Goal: Check status

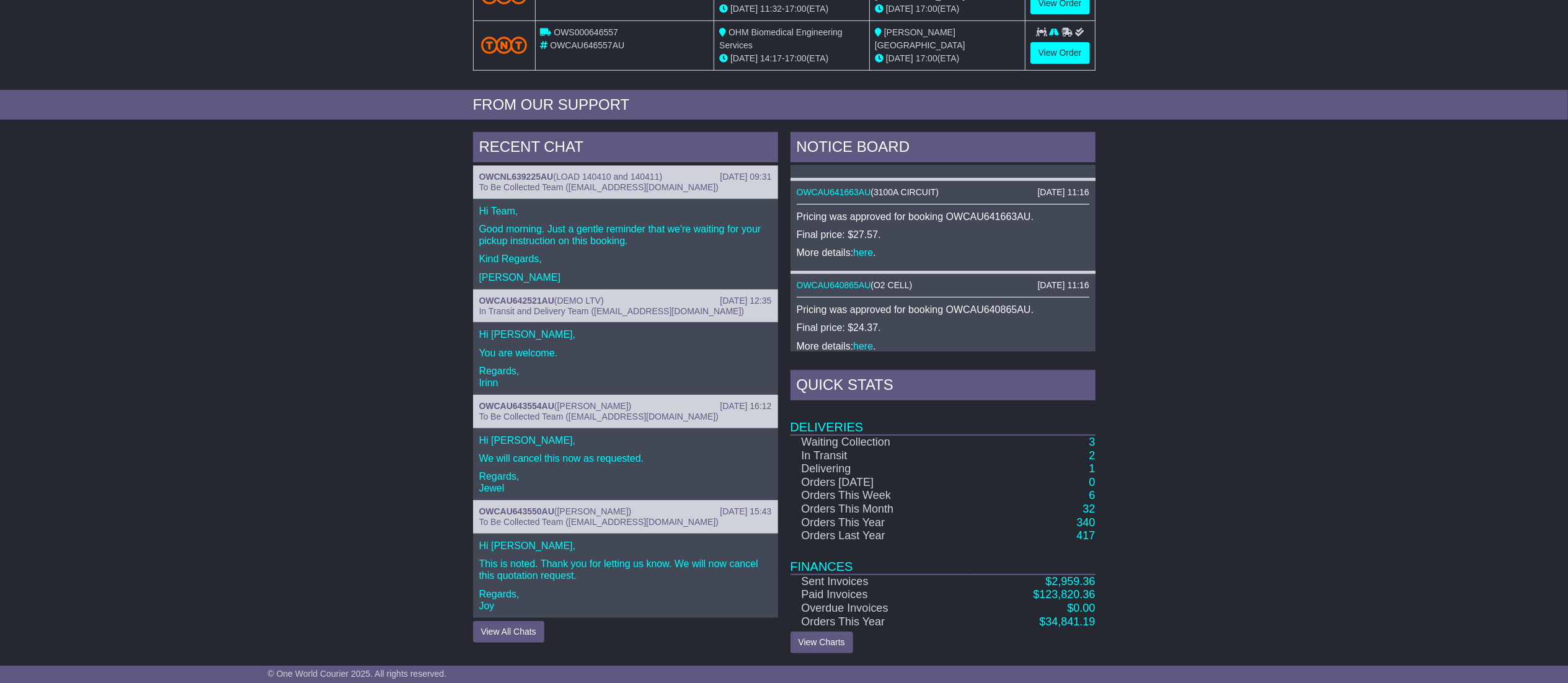
scroll to position [236, 0]
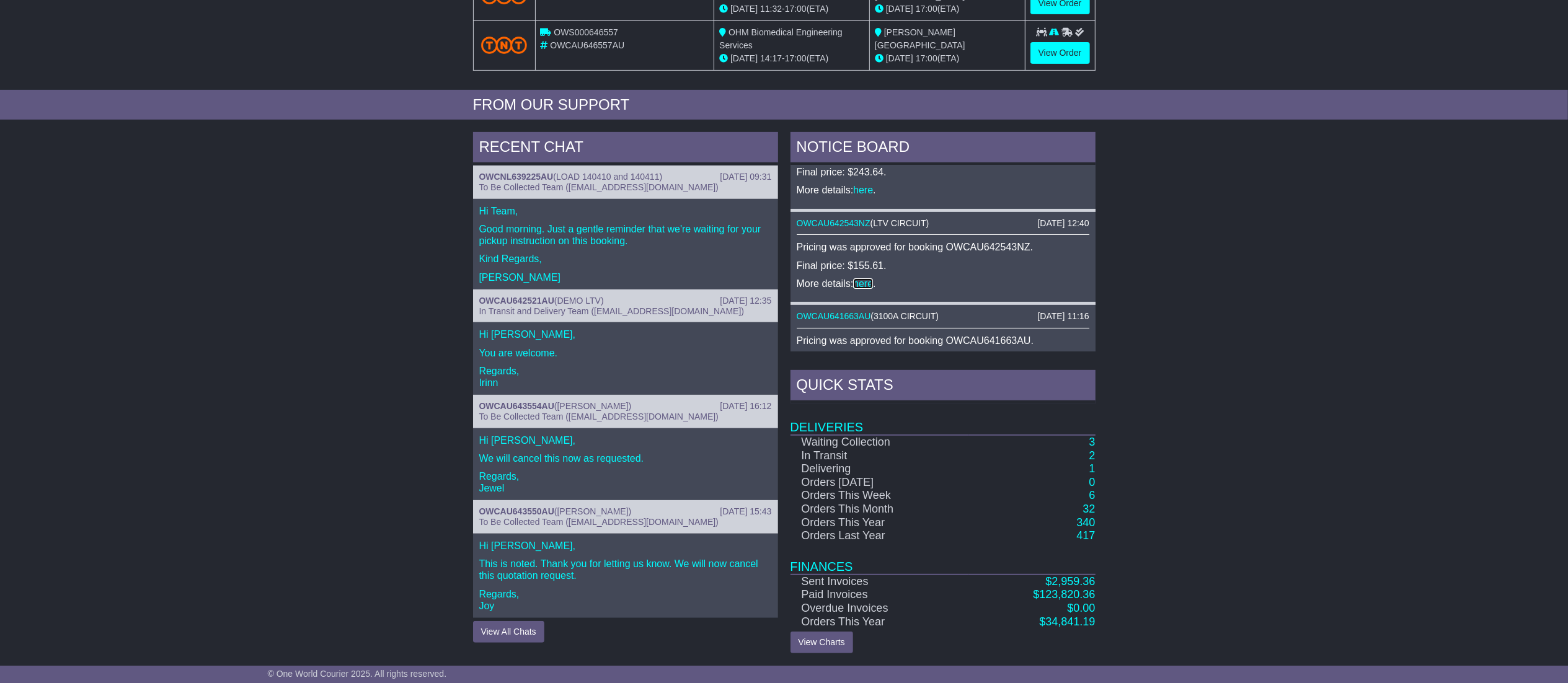
click at [864, 278] on link "here" at bounding box center [863, 283] width 20 height 11
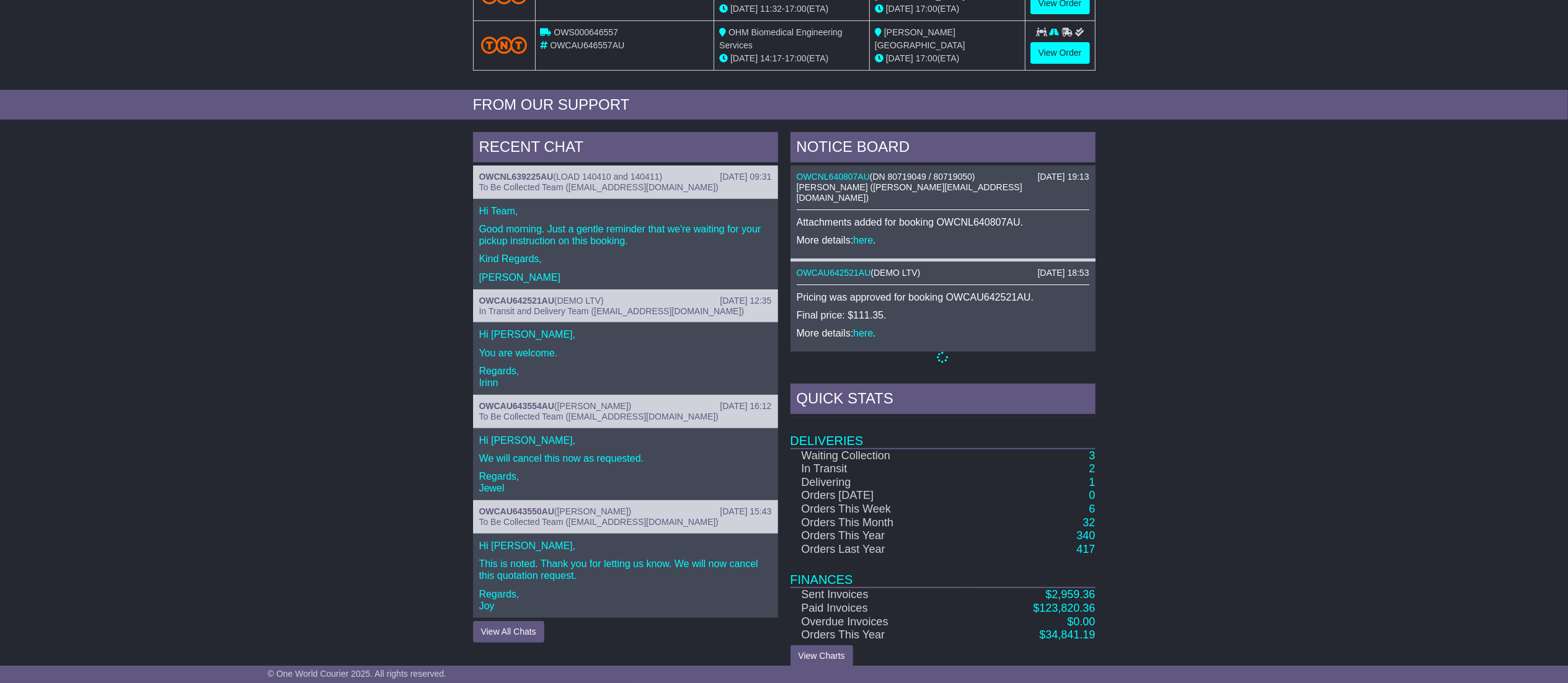
scroll to position [1042, 0]
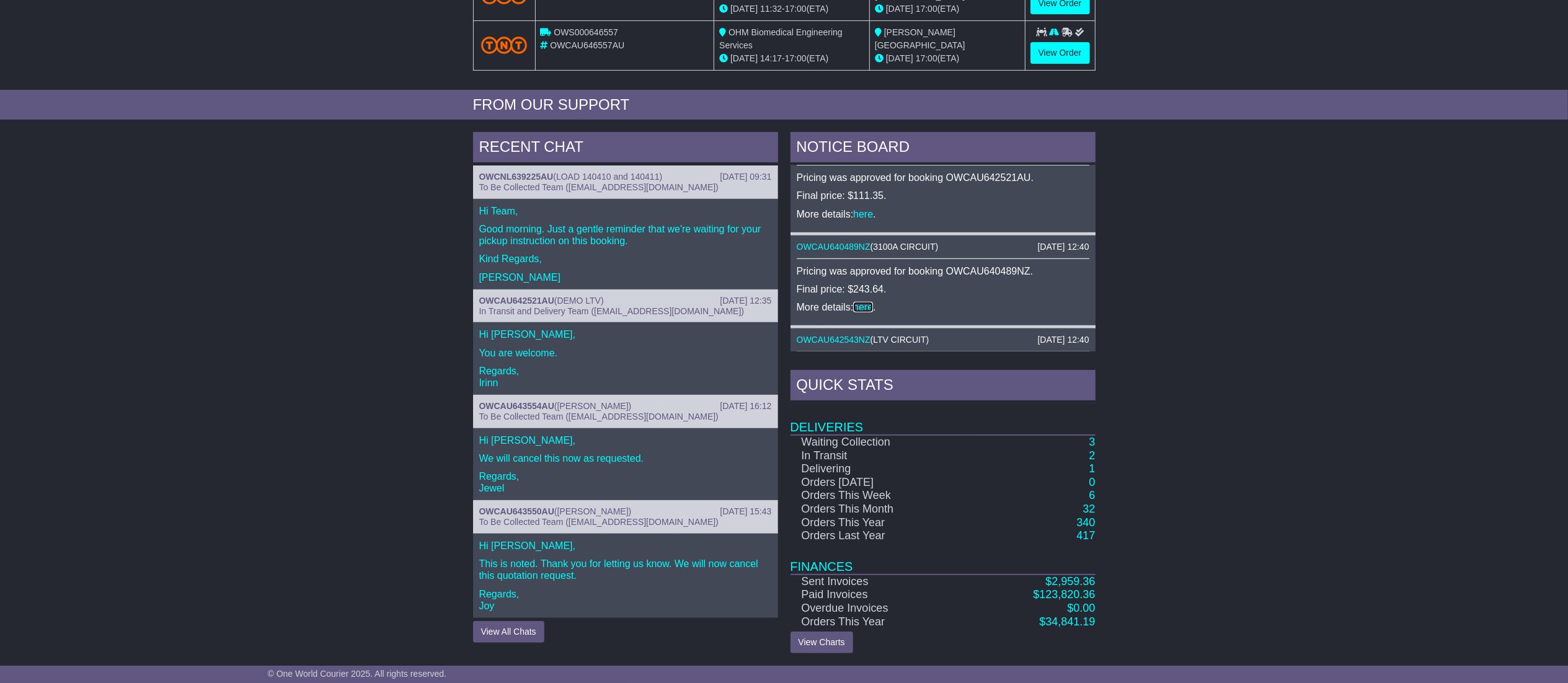
click at [866, 302] on link "here" at bounding box center [863, 307] width 20 height 11
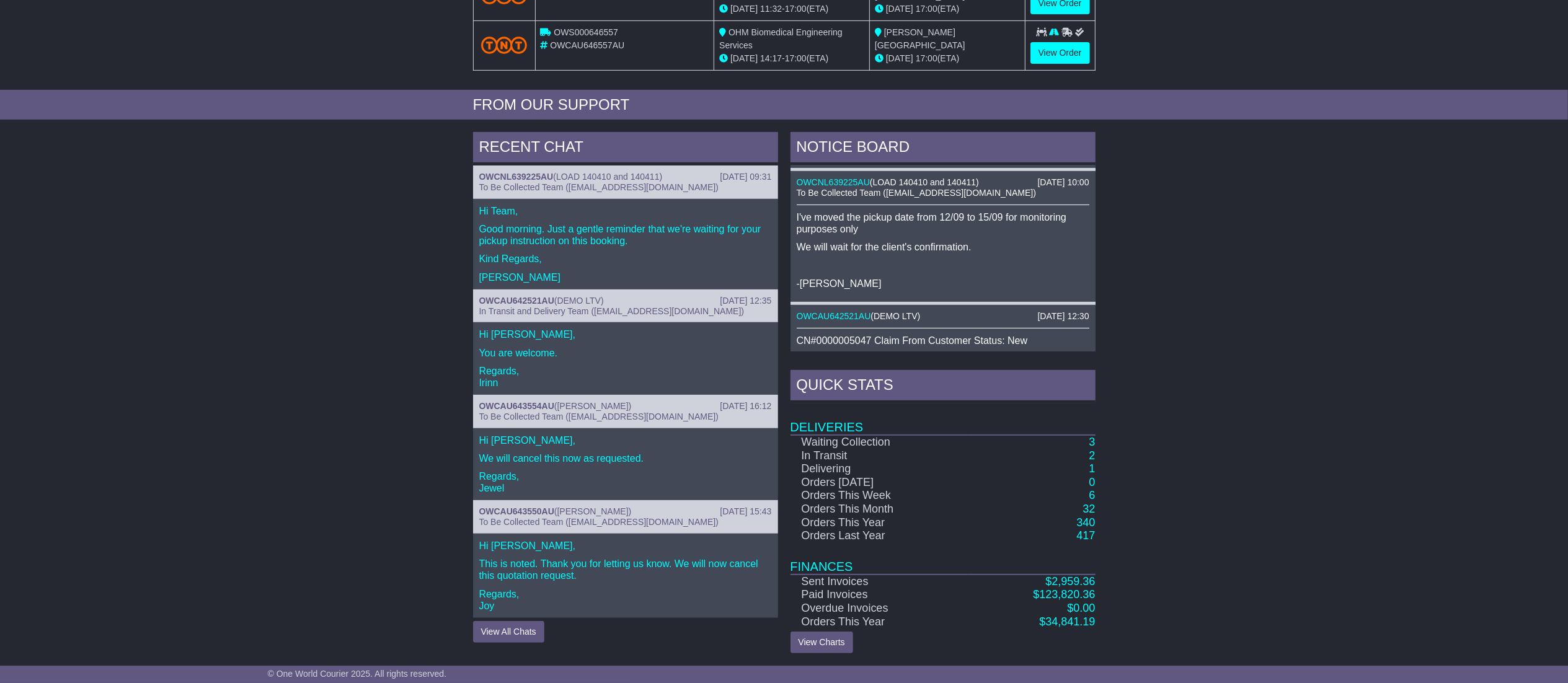
scroll to position [298, 0]
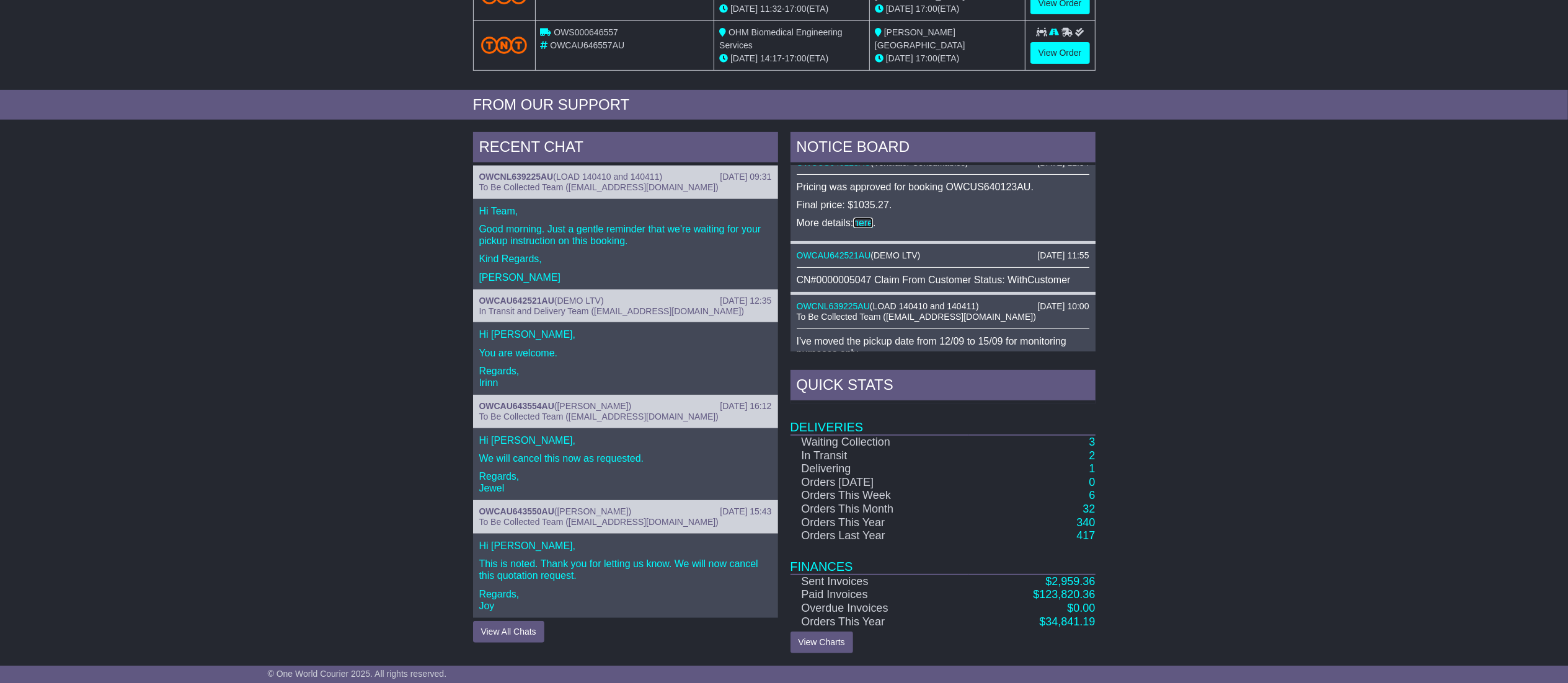
click at [865, 222] on link "here" at bounding box center [863, 223] width 20 height 11
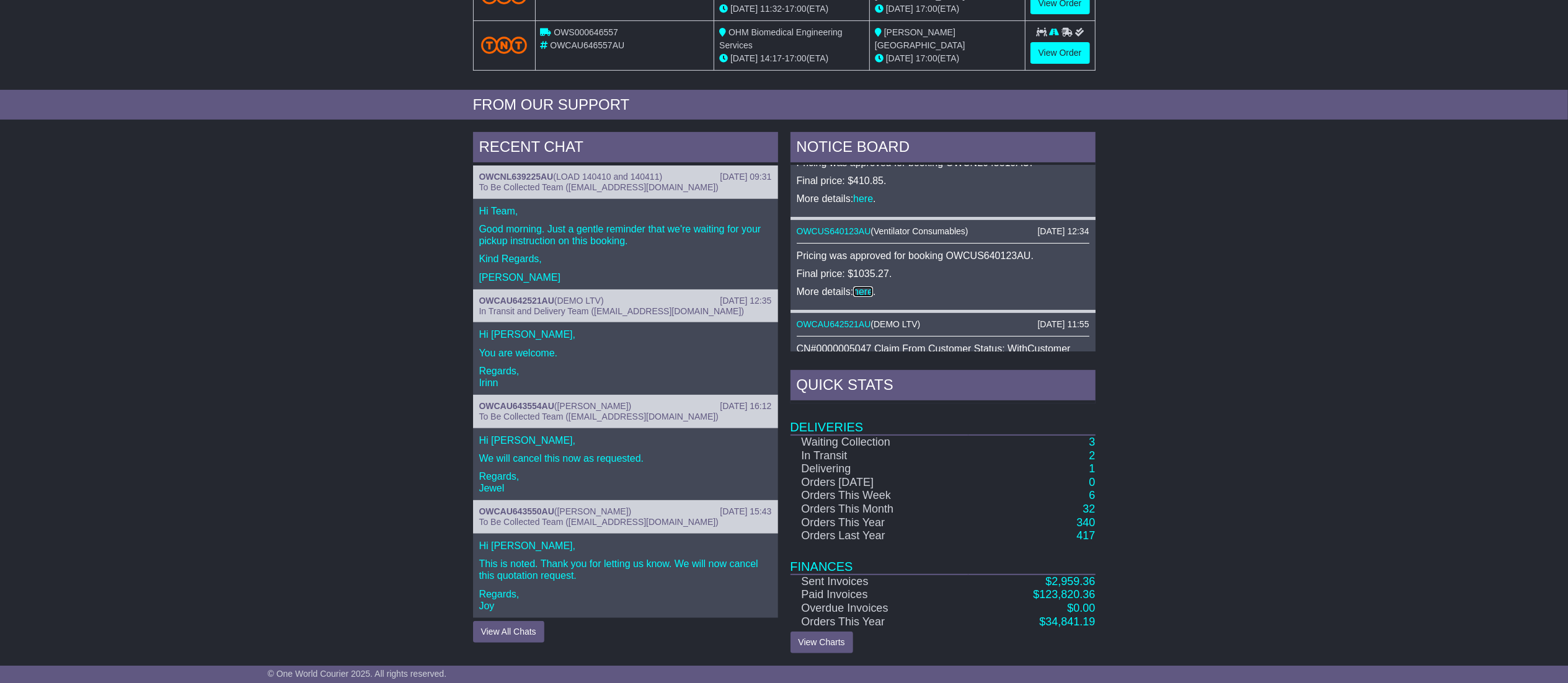
scroll to position [174, 0]
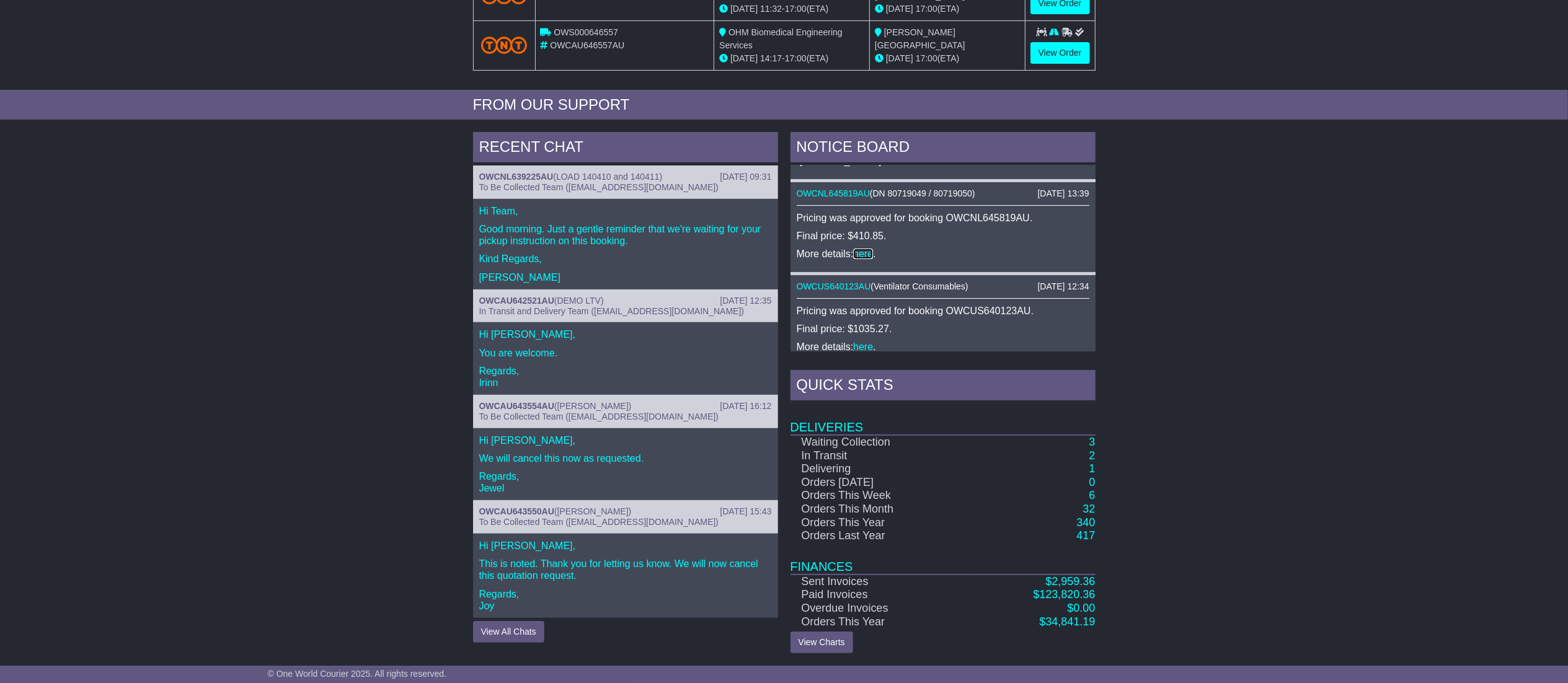
click at [859, 249] on link "here" at bounding box center [863, 254] width 20 height 11
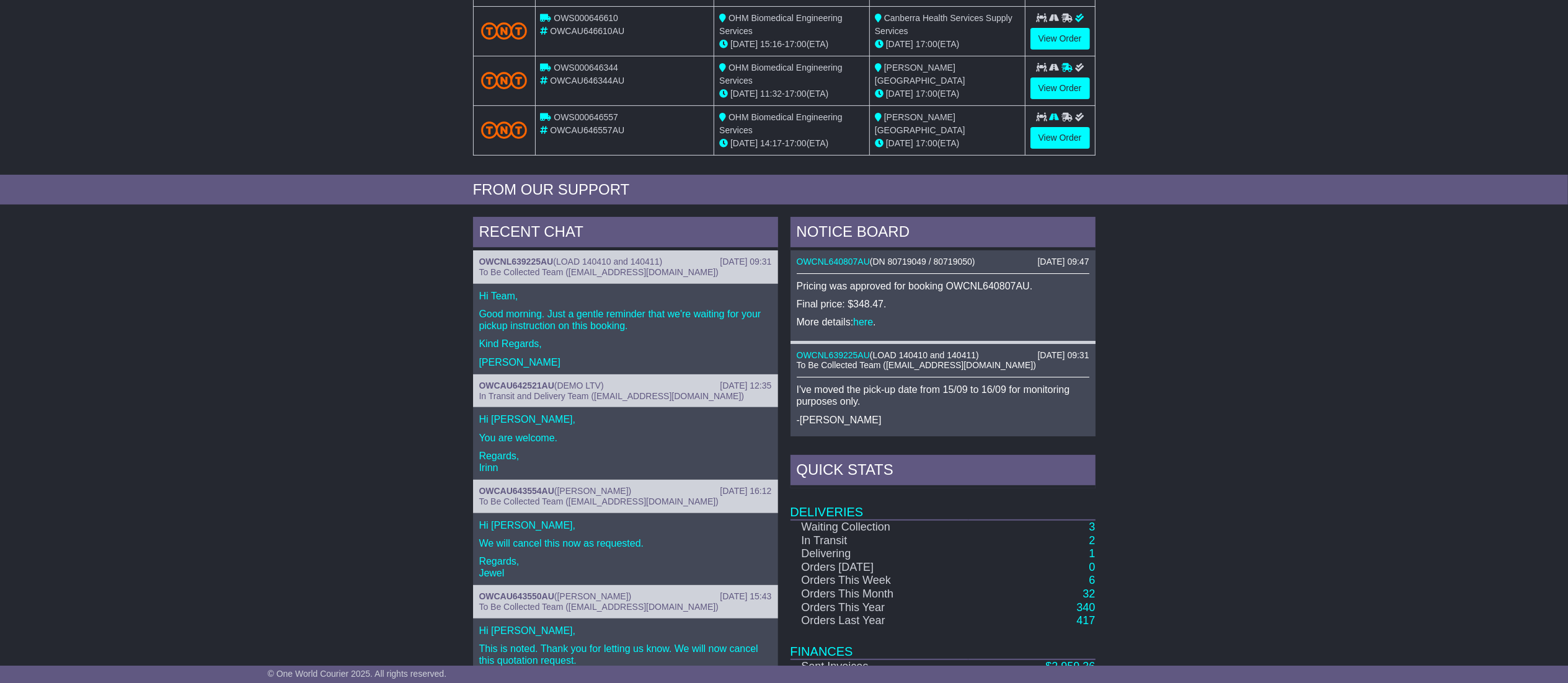
scroll to position [278, 0]
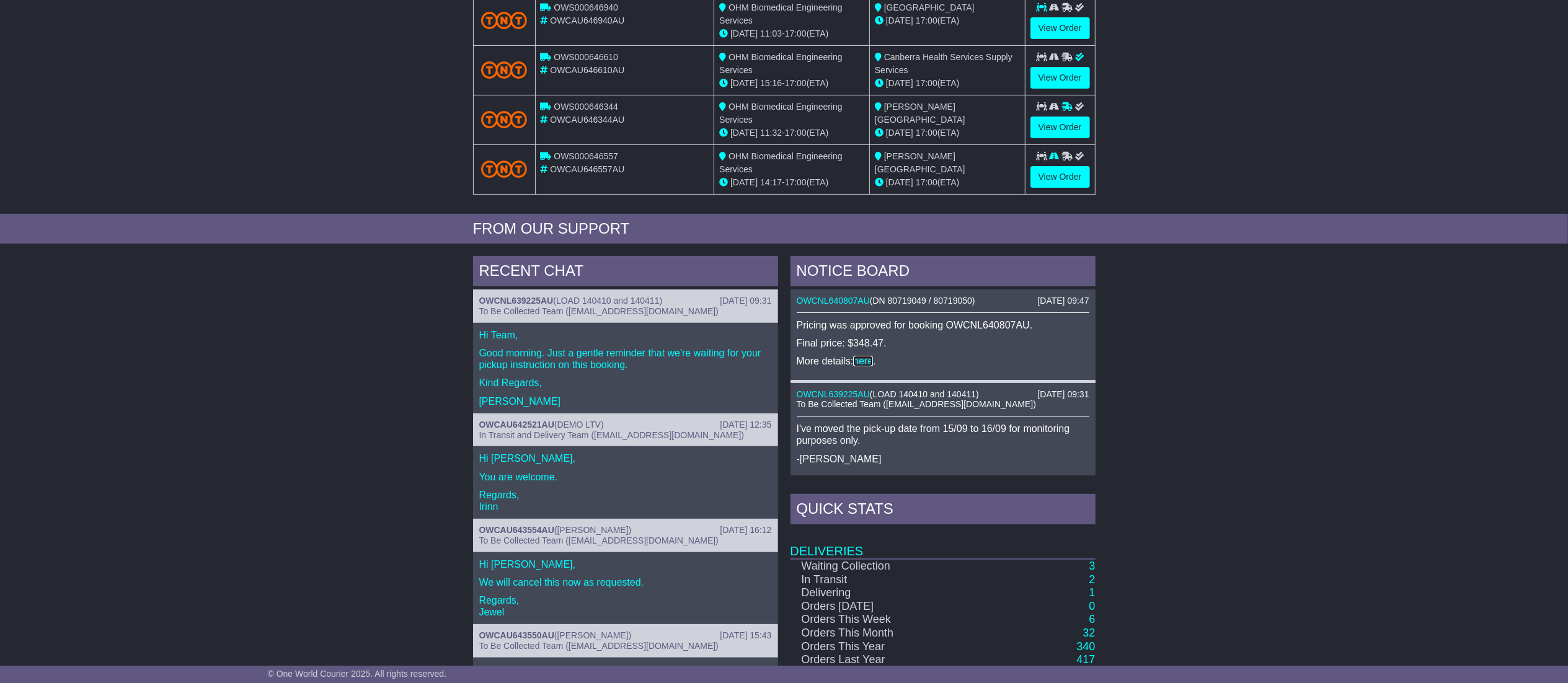
click at [867, 359] on link "here" at bounding box center [863, 361] width 20 height 11
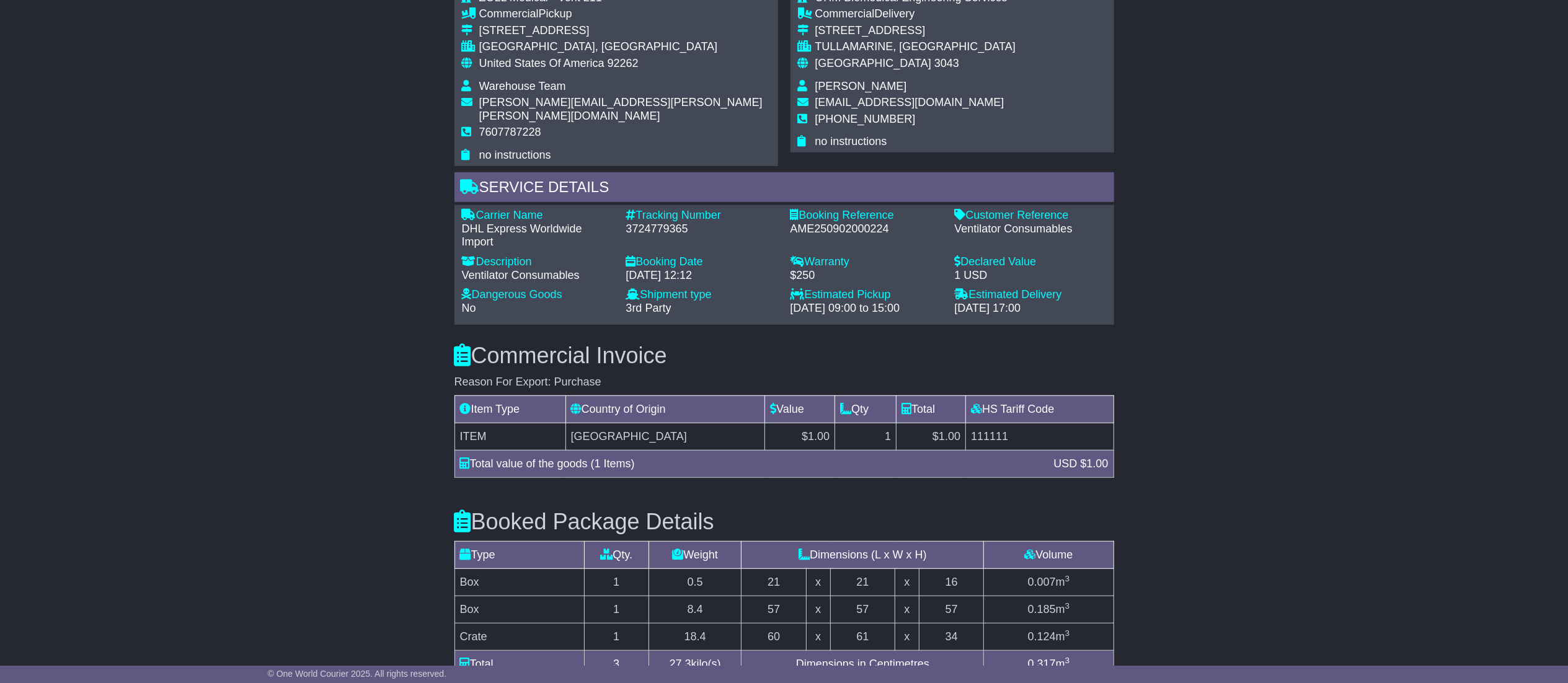
scroll to position [1085, 0]
